Goal: Task Accomplishment & Management: Use online tool/utility

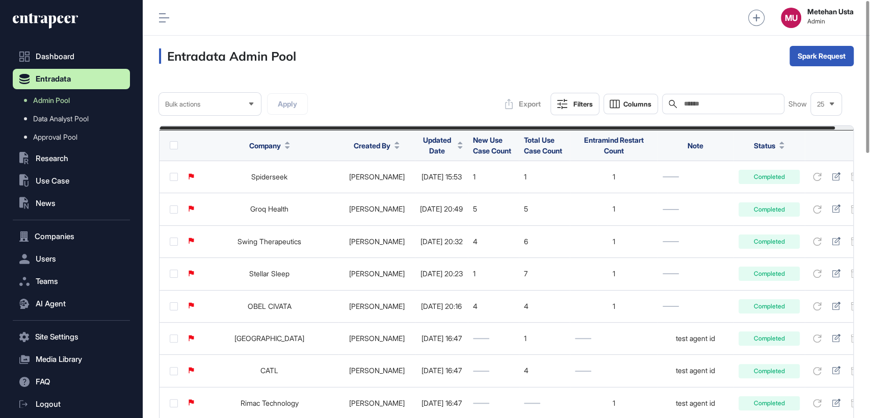
click at [728, 96] on div "Search" at bounding box center [723, 104] width 122 height 20
click at [425, 157] on th "Updated Date" at bounding box center [441, 145] width 53 height 31
click at [430, 149] on span "Updated Date" at bounding box center [437, 145] width 34 height 21
click at [430, 188] on span "Sort Descending" at bounding box center [442, 188] width 41 height 9
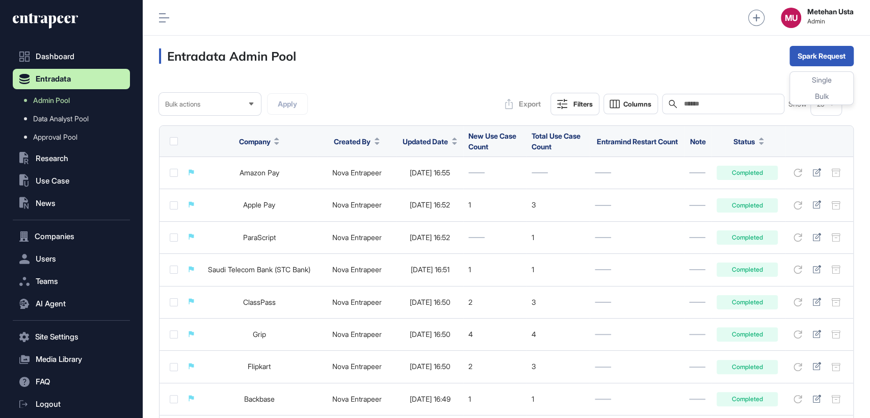
click at [740, 111] on div "Search" at bounding box center [723, 104] width 122 height 20
click at [739, 109] on div "Search" at bounding box center [723, 104] width 122 height 20
paste input "**********"
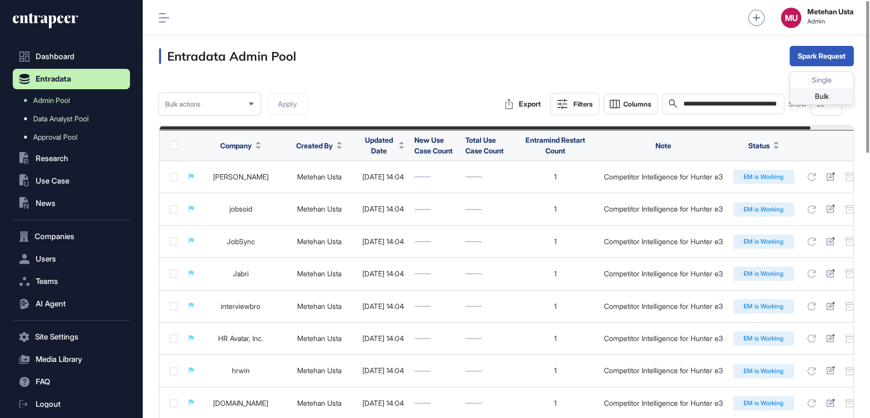
type input "**********"
click at [808, 94] on div "Bulk" at bounding box center [821, 96] width 63 height 16
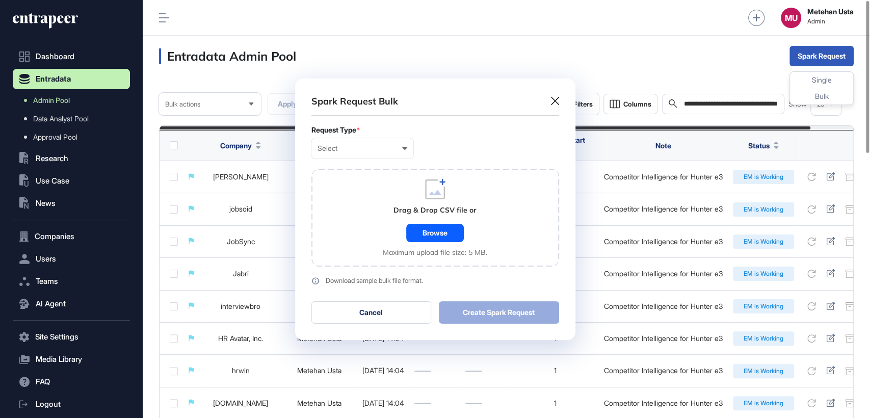
scroll to position [0, 4]
click at [355, 142] on div "Select User Company Customer Request ID" at bounding box center [363, 148] width 102 height 20
click at [0, 0] on div "Company" at bounding box center [0, 0] width 0 height 0
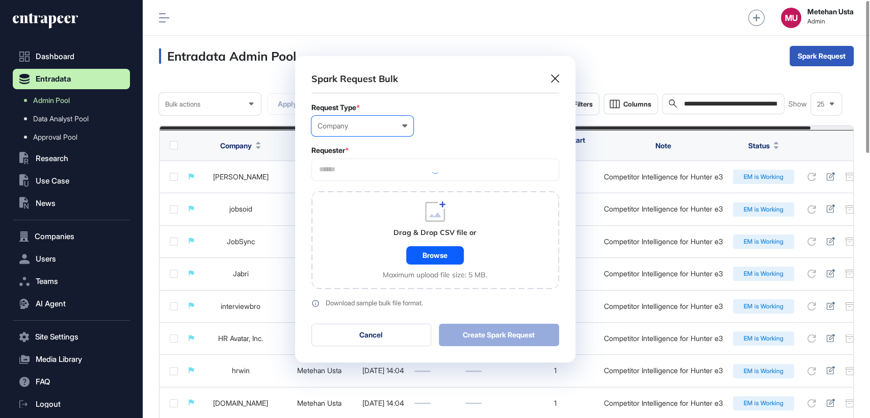
scroll to position [306, 280]
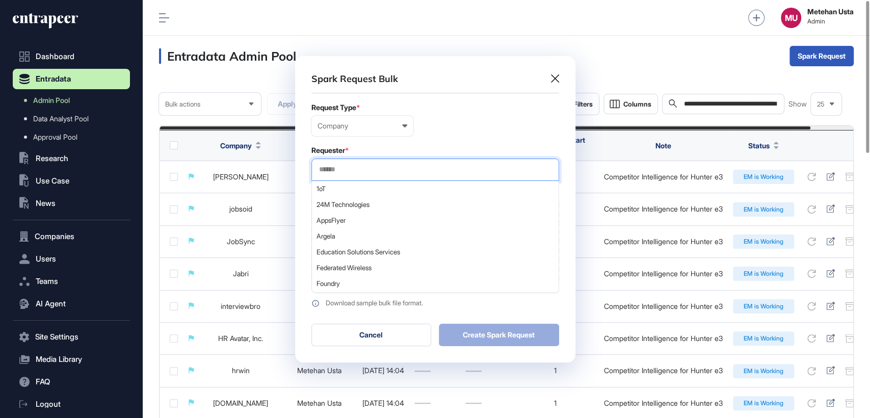
click at [373, 170] on input "text" at bounding box center [435, 169] width 235 height 9
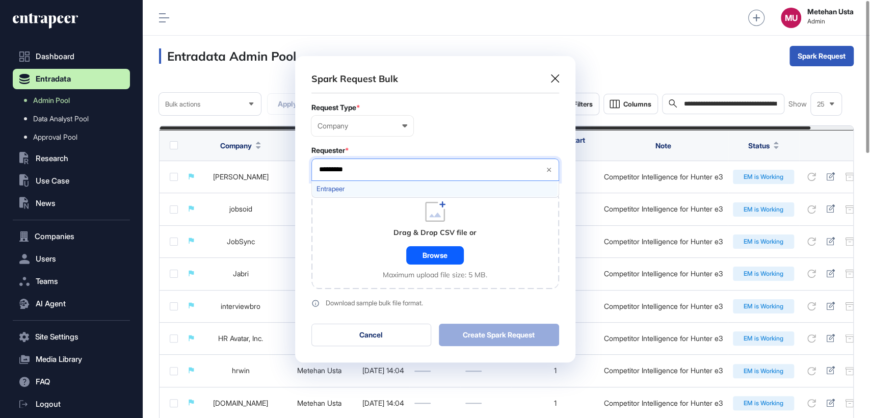
type input "*********"
click at [354, 191] on span "Entrapeer" at bounding box center [435, 189] width 237 height 8
click at [423, 153] on div "Requester *" at bounding box center [436, 150] width 248 height 8
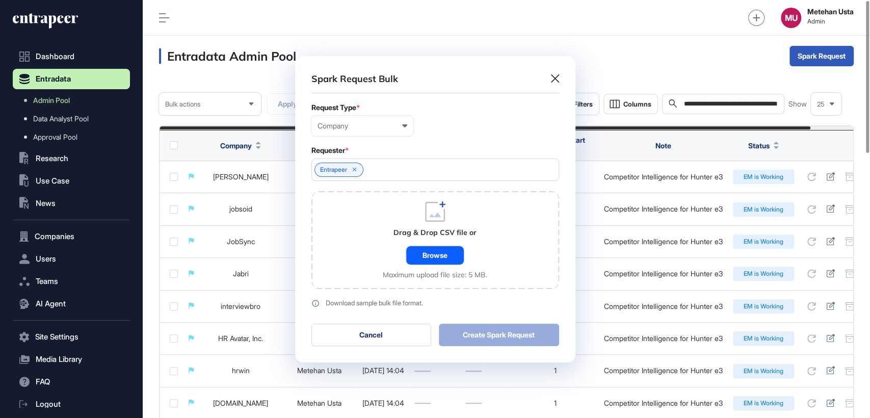
click at [436, 253] on div "Browse" at bounding box center [435, 255] width 58 height 18
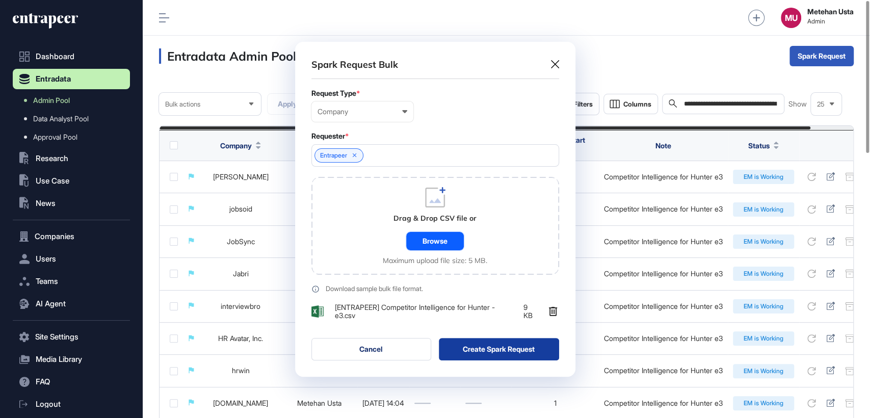
scroll to position [335, 280]
click at [508, 349] on button "Create Spark Request" at bounding box center [499, 349] width 120 height 22
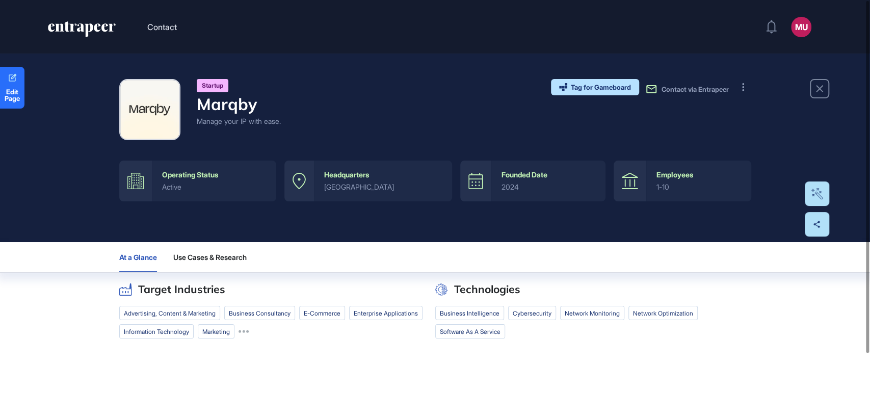
scroll to position [77, 0]
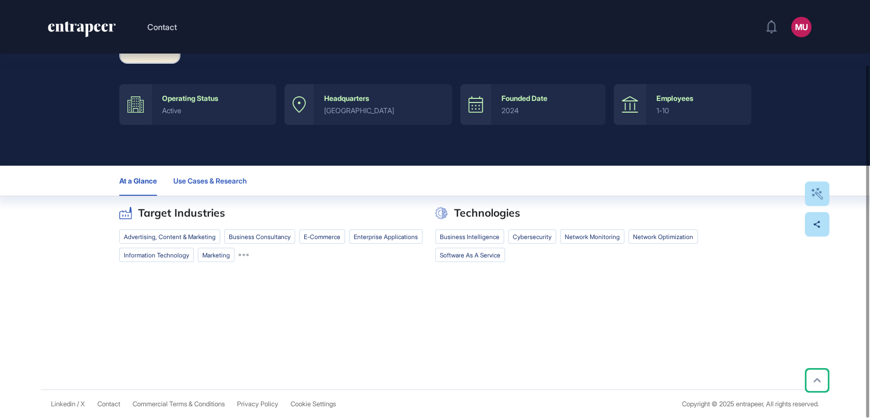
click at [206, 193] on button "Use Cases & Research" at bounding box center [214, 181] width 82 height 30
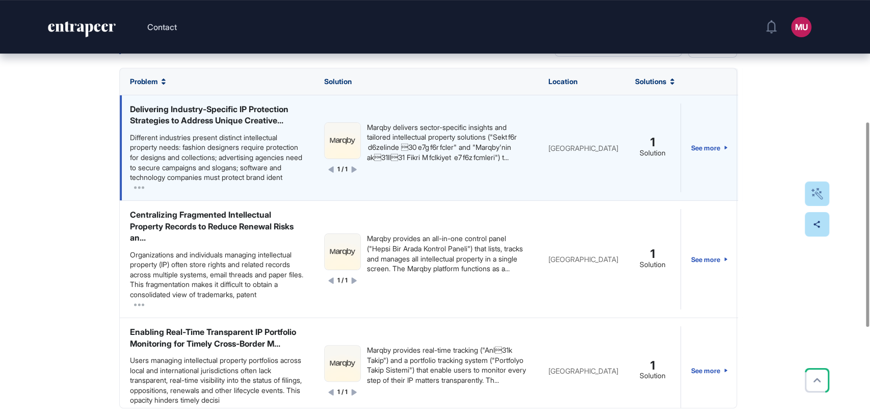
scroll to position [247, 0]
